Goal: Task Accomplishment & Management: Use online tool/utility

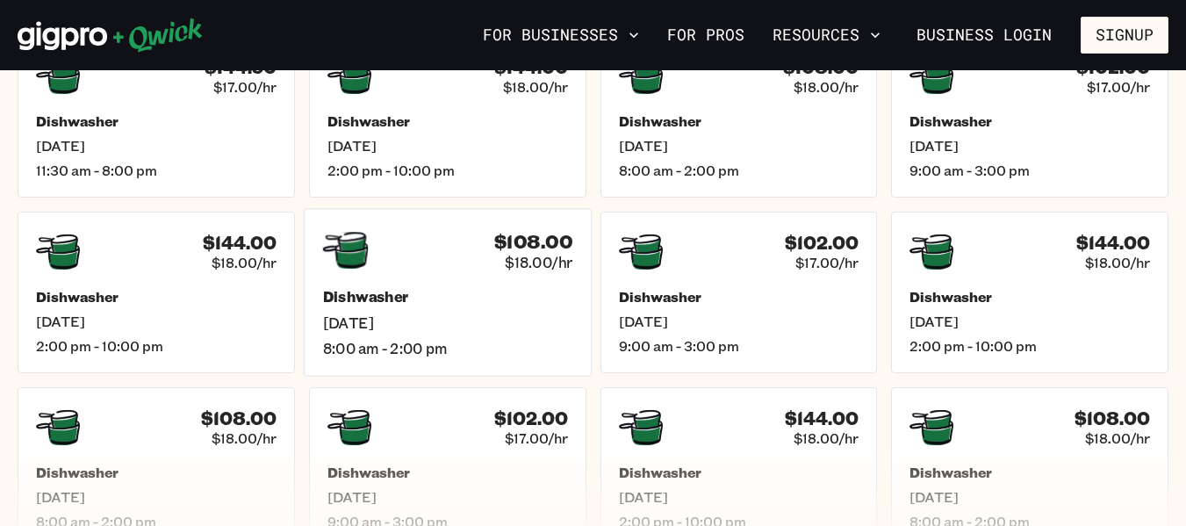
scroll to position [439, 0]
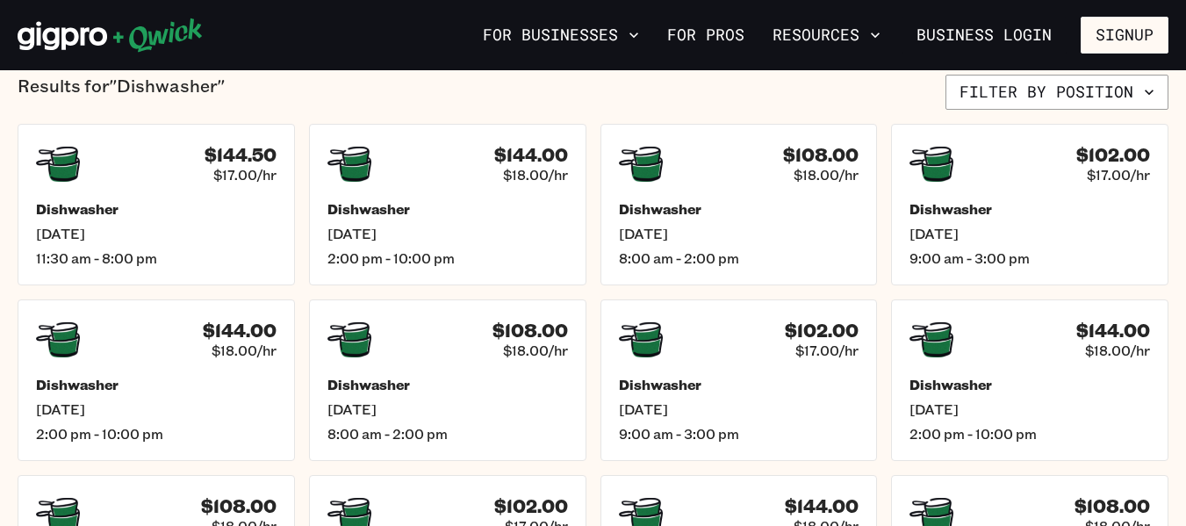
click at [66, 35] on icon at bounding box center [110, 35] width 185 height 35
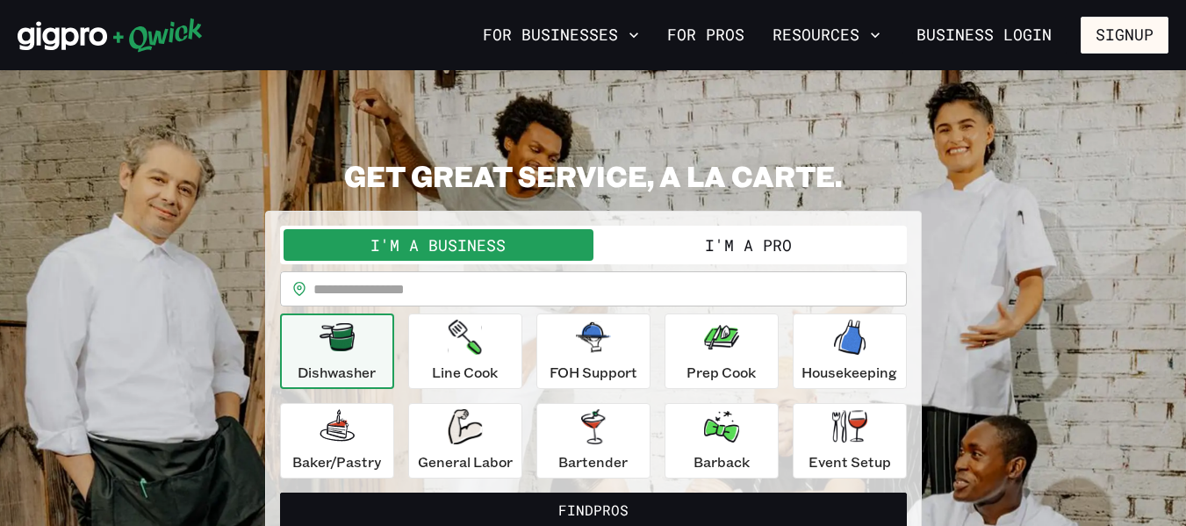
click at [750, 246] on button "I'm a Pro" at bounding box center [748, 245] width 310 height 32
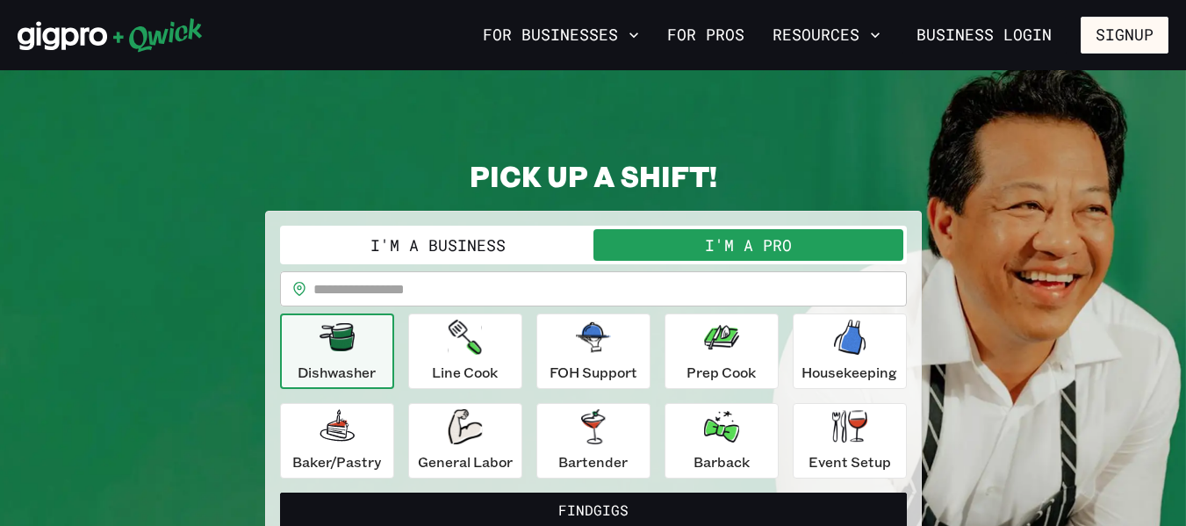
click at [569, 285] on input "text" at bounding box center [609, 288] width 593 height 35
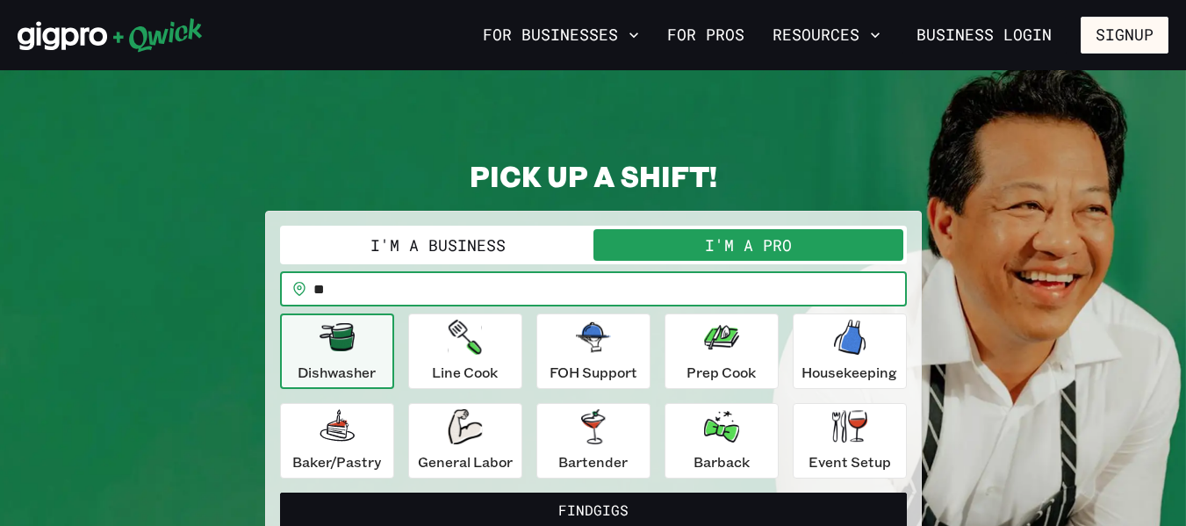
type input "*"
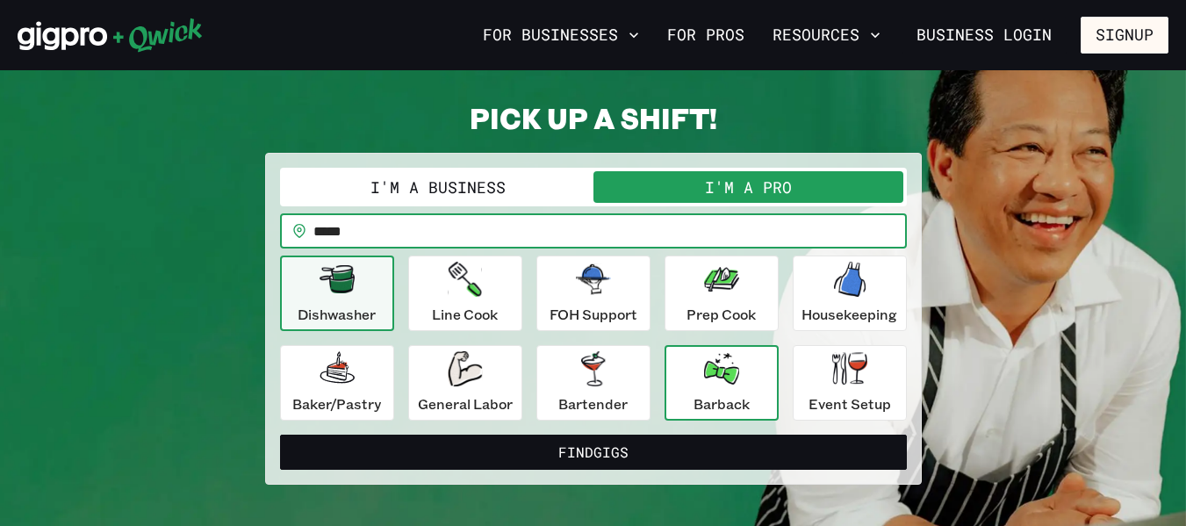
scroll to position [88, 0]
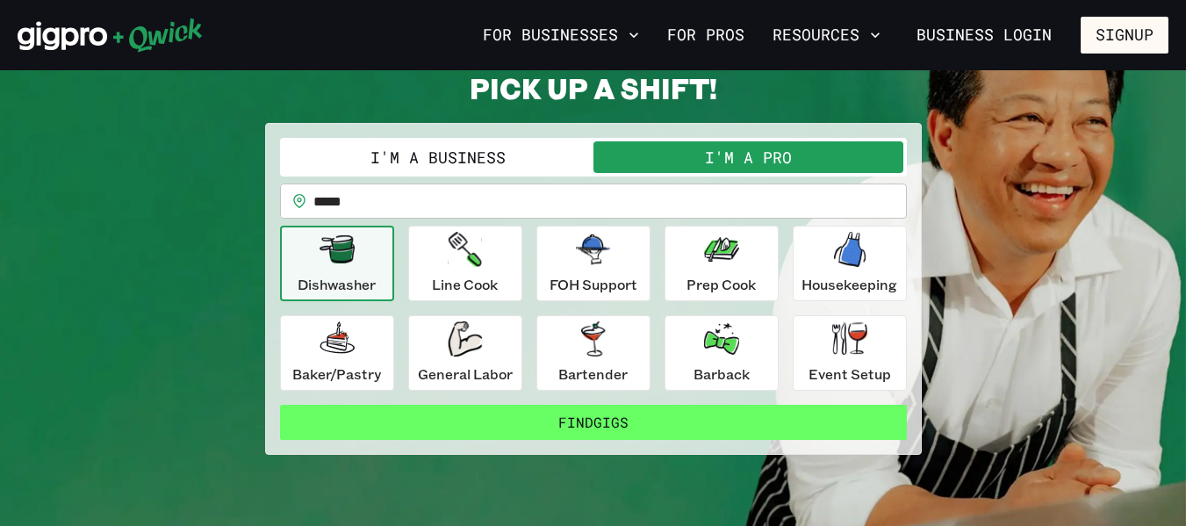
click at [571, 415] on button "Find Gigs" at bounding box center [593, 422] width 627 height 35
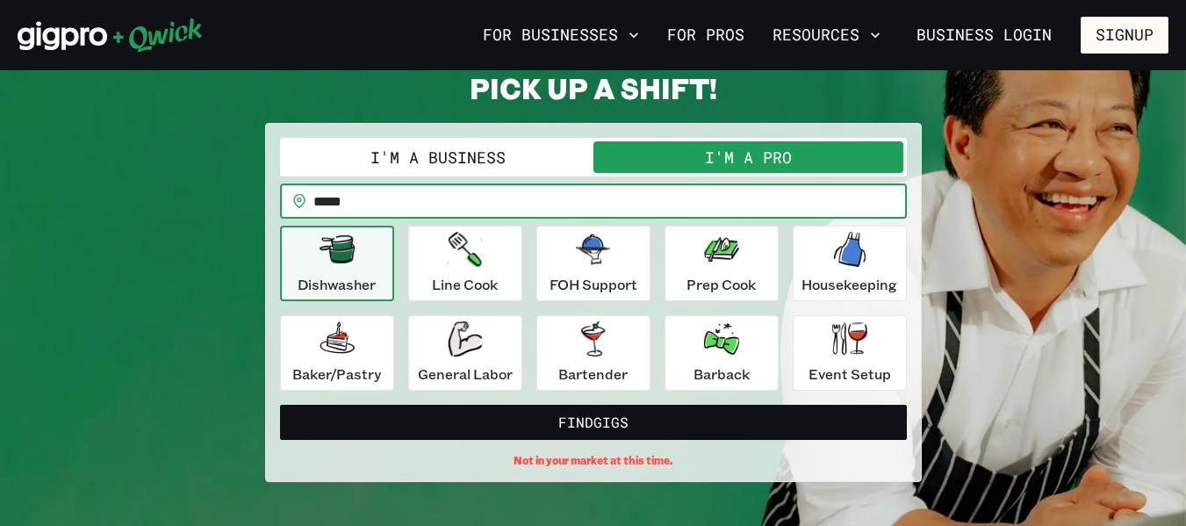
click at [395, 204] on input "*****" at bounding box center [609, 200] width 593 height 35
drag, startPoint x: 395, startPoint y: 204, endPoint x: 225, endPoint y: 231, distance: 172.4
click at [225, 231] on div "**********" at bounding box center [593, 276] width 1151 height 412
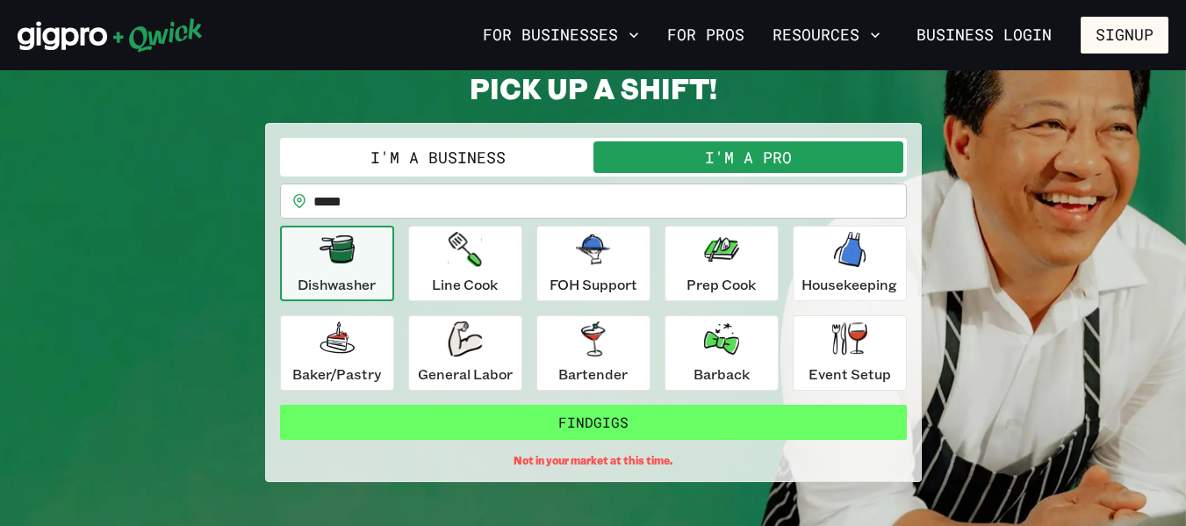
click at [628, 427] on button "Find Gigs" at bounding box center [593, 422] width 627 height 35
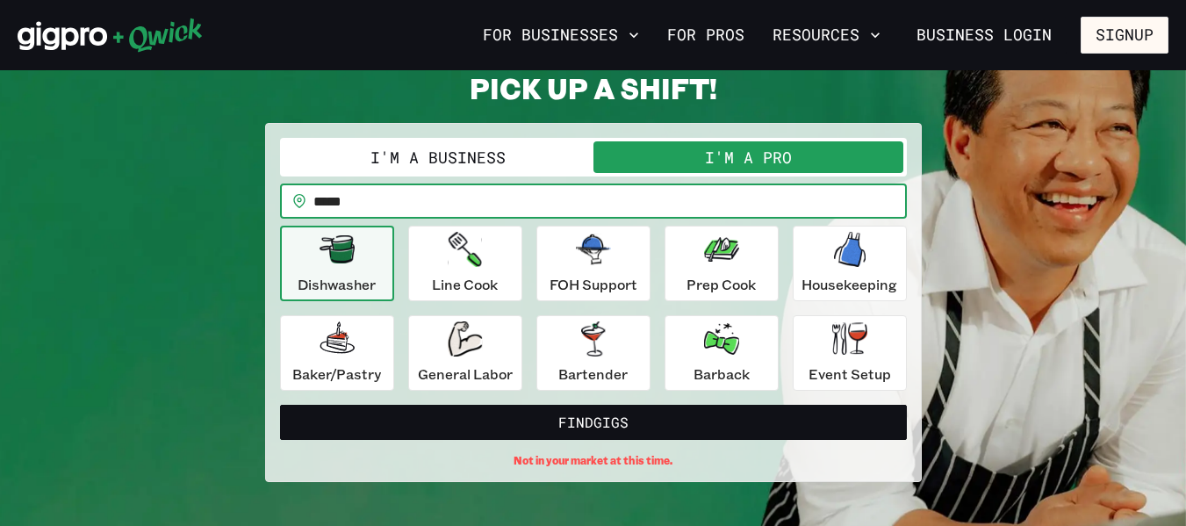
drag, startPoint x: 379, startPoint y: 192, endPoint x: 276, endPoint y: 211, distance: 104.3
click at [276, 211] on div "**********" at bounding box center [593, 302] width 656 height 359
type input "*****"
click at [773, 157] on button "I'm a Pro" at bounding box center [748, 157] width 310 height 32
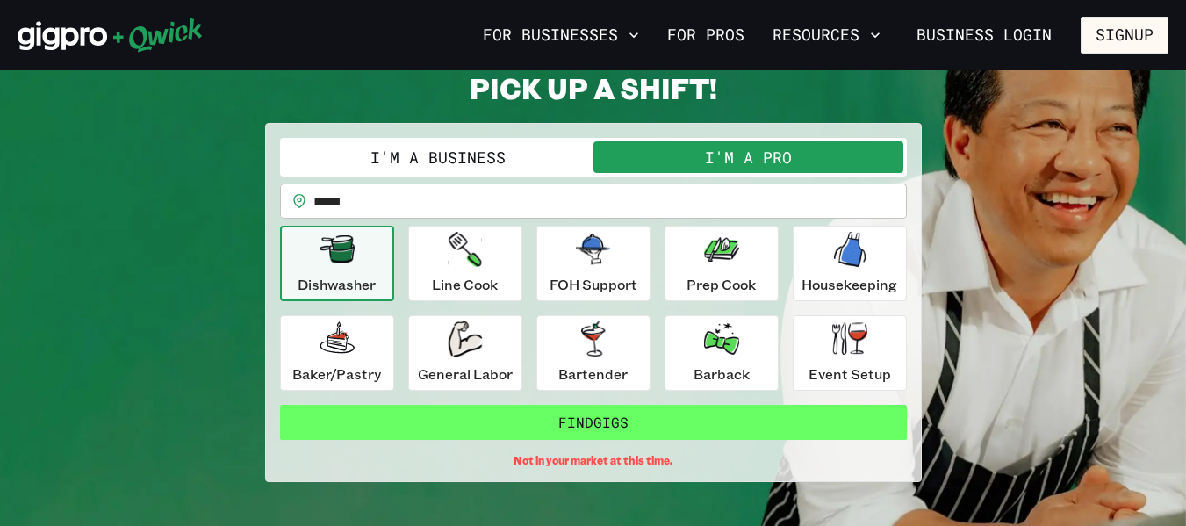
click at [592, 420] on button "Find Gigs" at bounding box center [593, 422] width 627 height 35
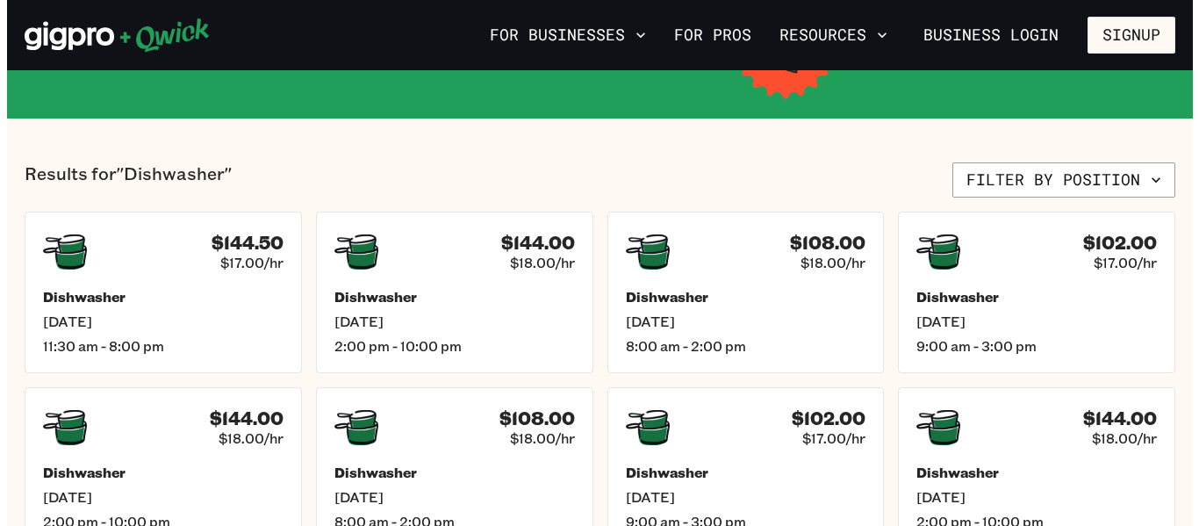
scroll to position [263, 0]
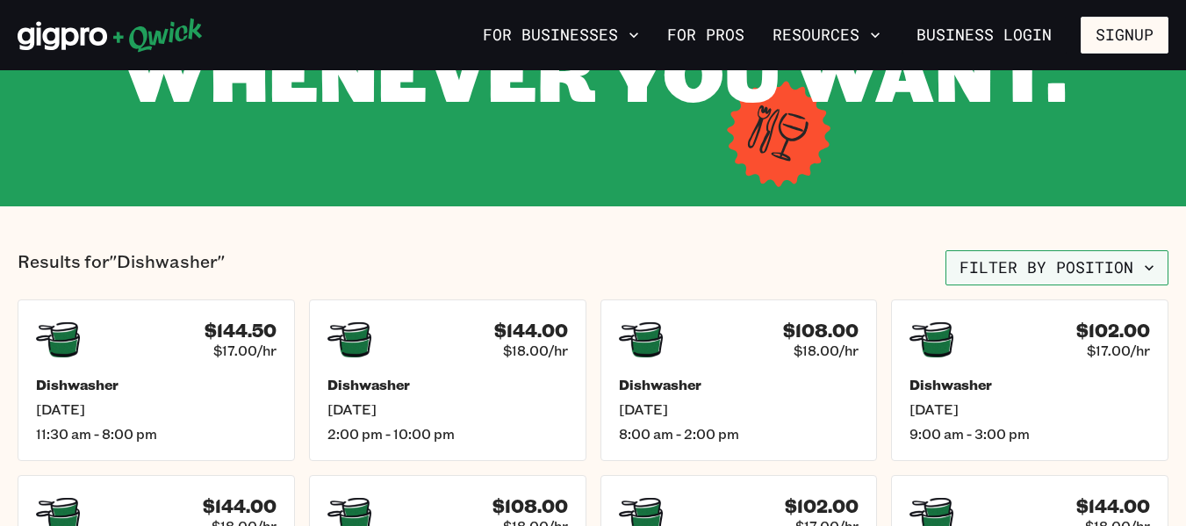
click at [1130, 264] on button "Filter by position" at bounding box center [1056, 267] width 223 height 35
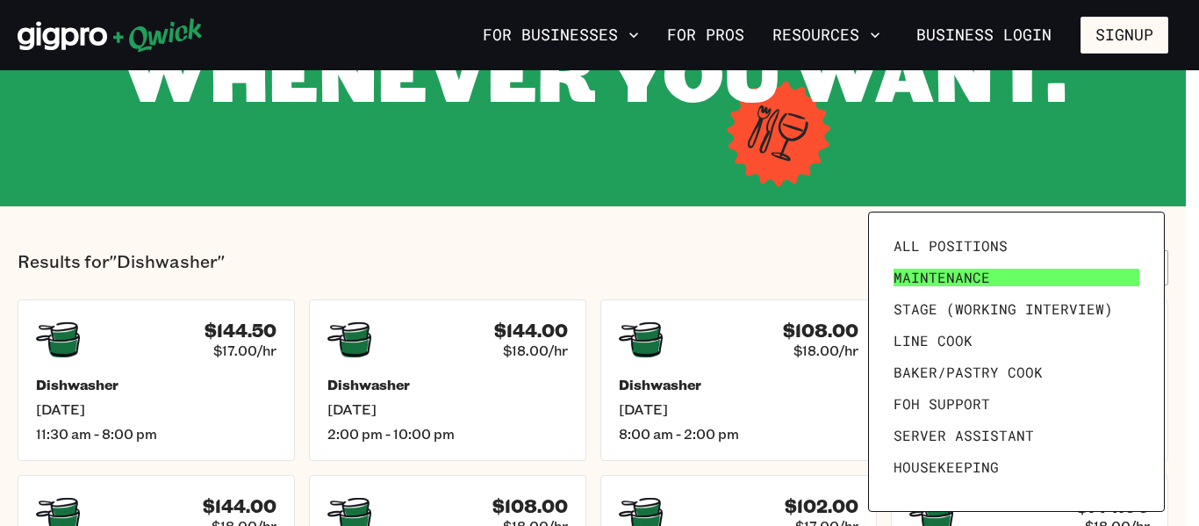
click at [1123, 264] on link "Maintenance" at bounding box center [1016, 278] width 260 height 32
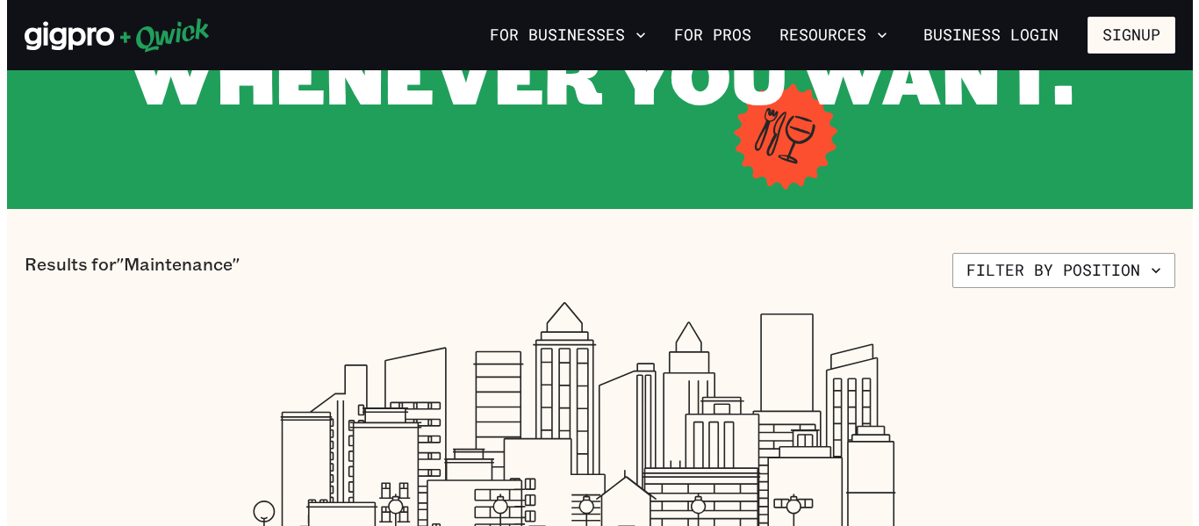
scroll to position [263, 0]
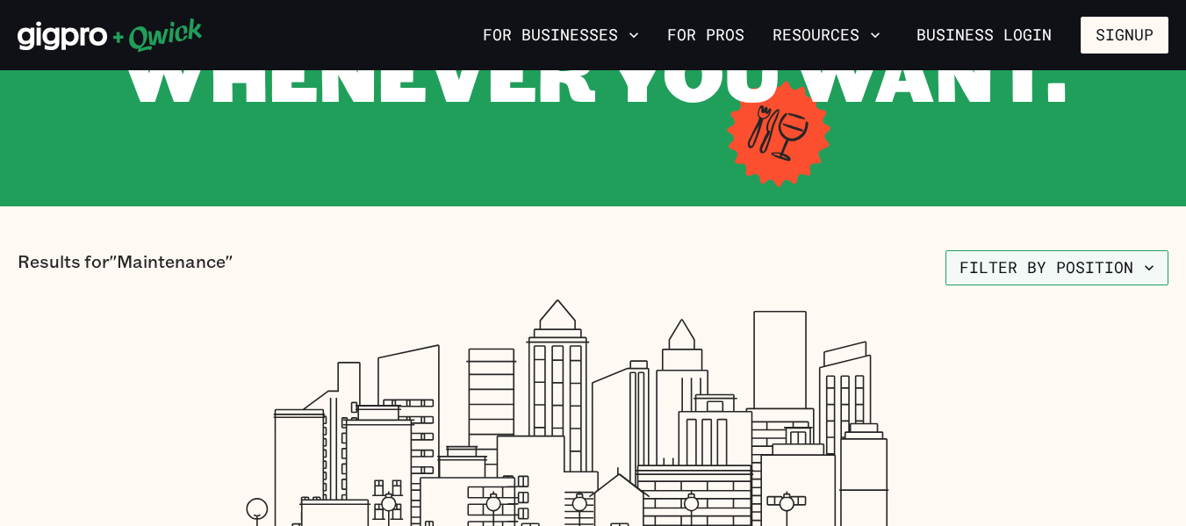
click at [1044, 264] on button "Filter by position" at bounding box center [1056, 267] width 223 height 35
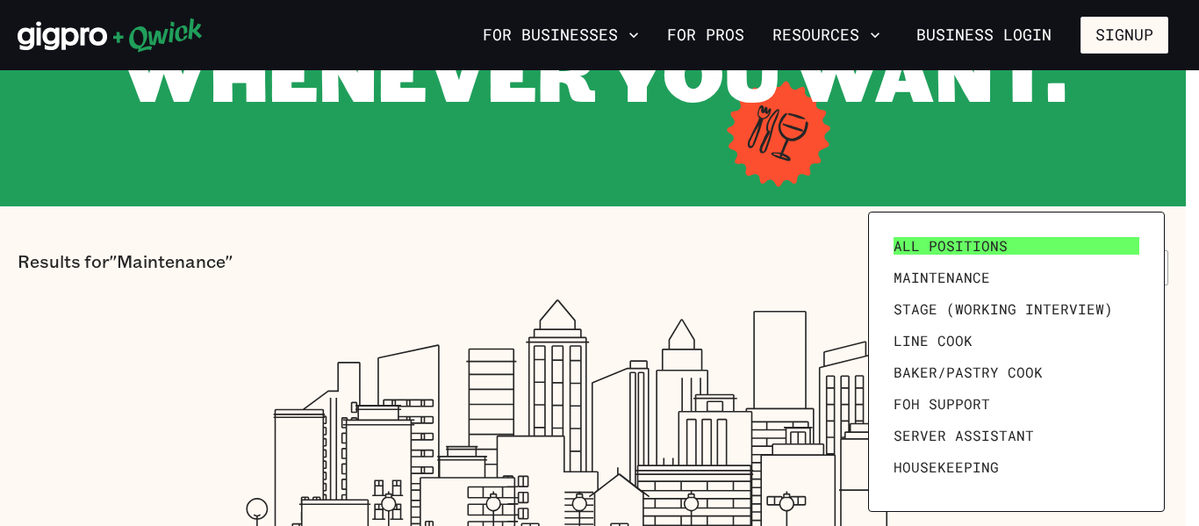
click at [1029, 248] on link "All Positions" at bounding box center [1016, 246] width 260 height 32
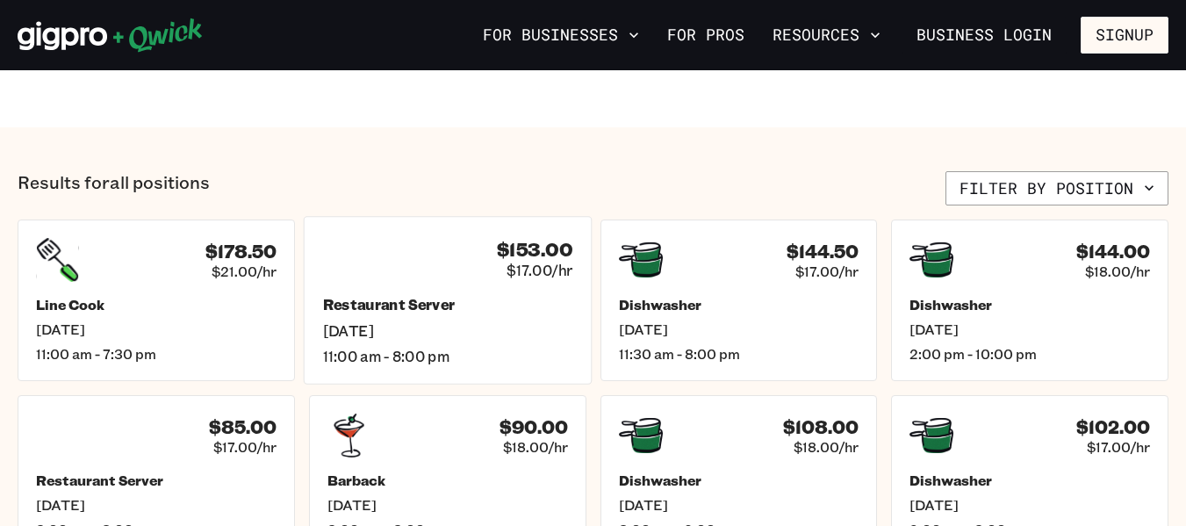
scroll to position [614, 0]
